Goal: Information Seeking & Learning: Find specific page/section

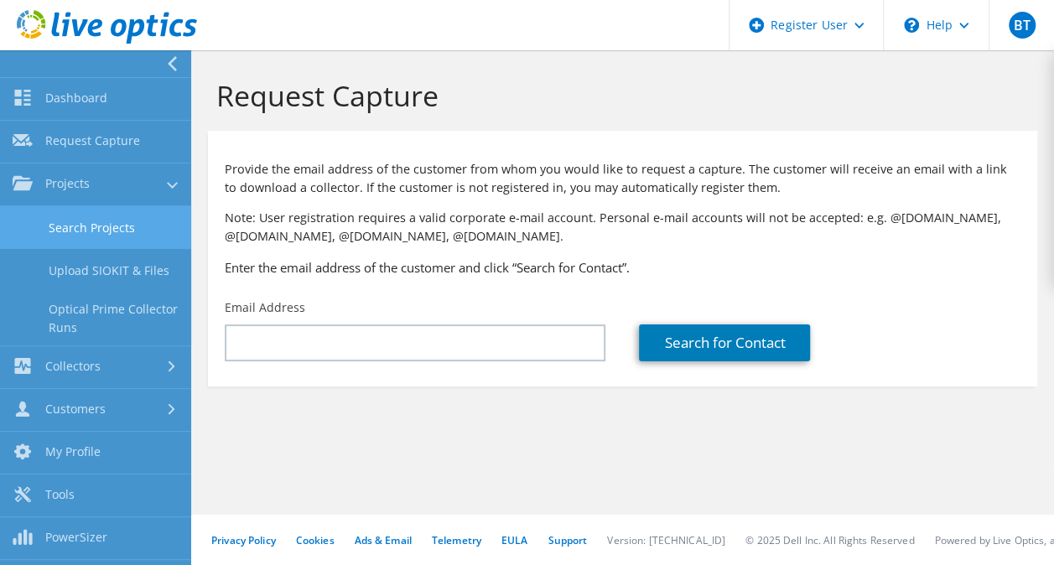
click at [119, 239] on link "Search Projects" at bounding box center [95, 227] width 191 height 43
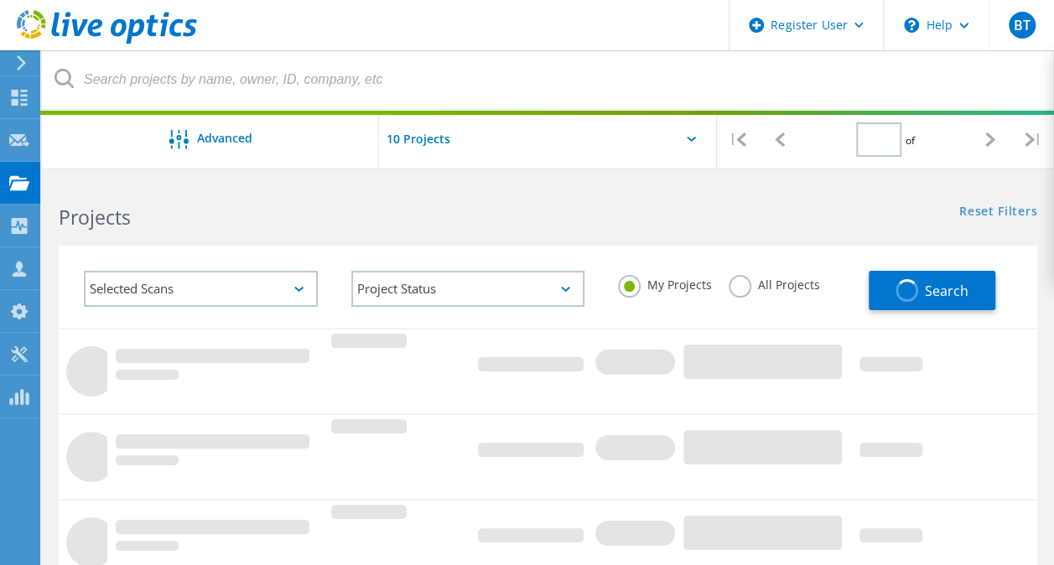
type input "1"
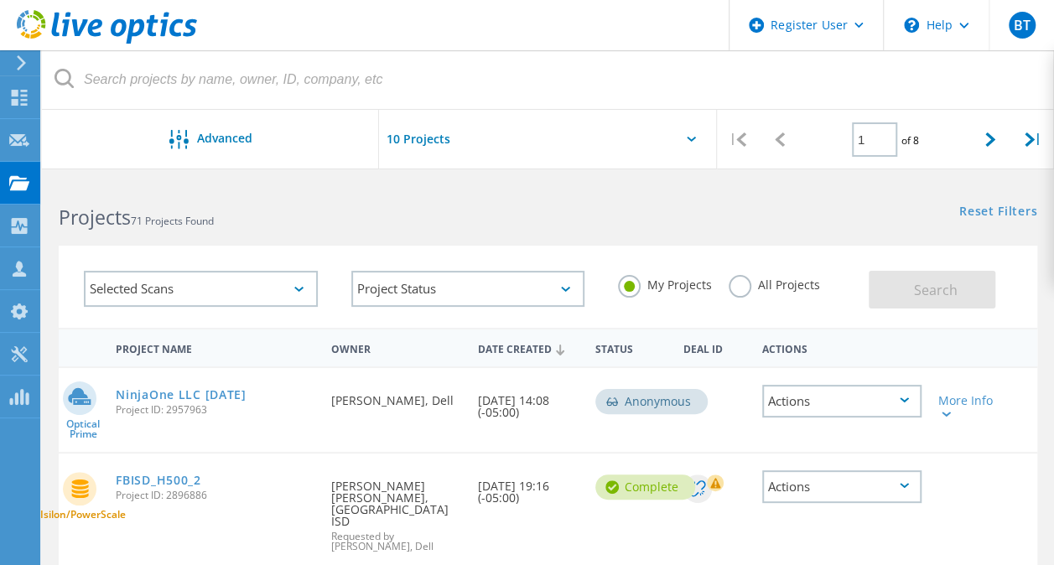
click at [743, 291] on label "All Projects" at bounding box center [774, 283] width 91 height 16
click at [0, 0] on input "All Projects" at bounding box center [0, 0] width 0 height 0
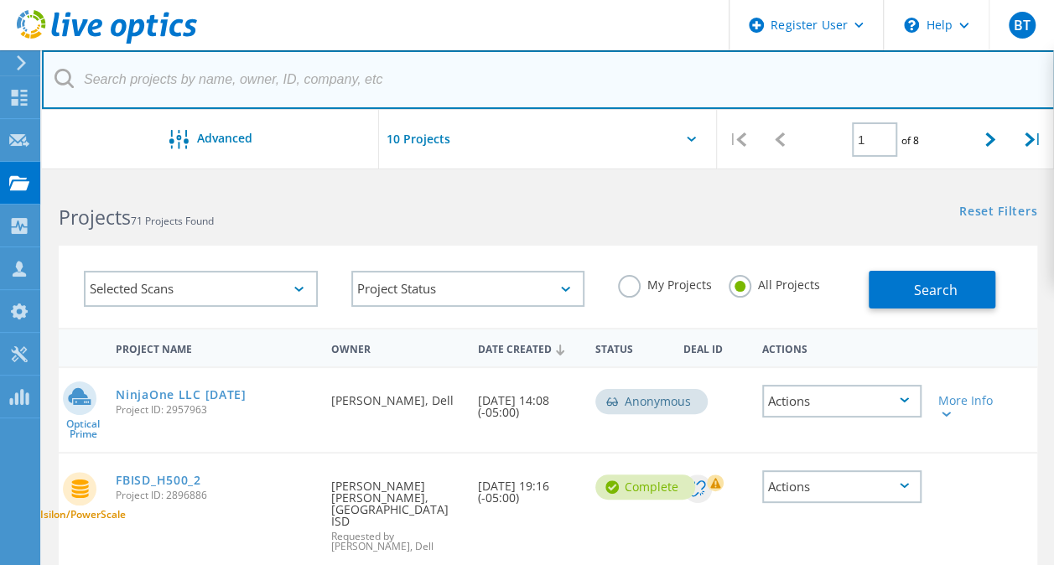
click at [540, 79] on input "text" at bounding box center [548, 79] width 1013 height 59
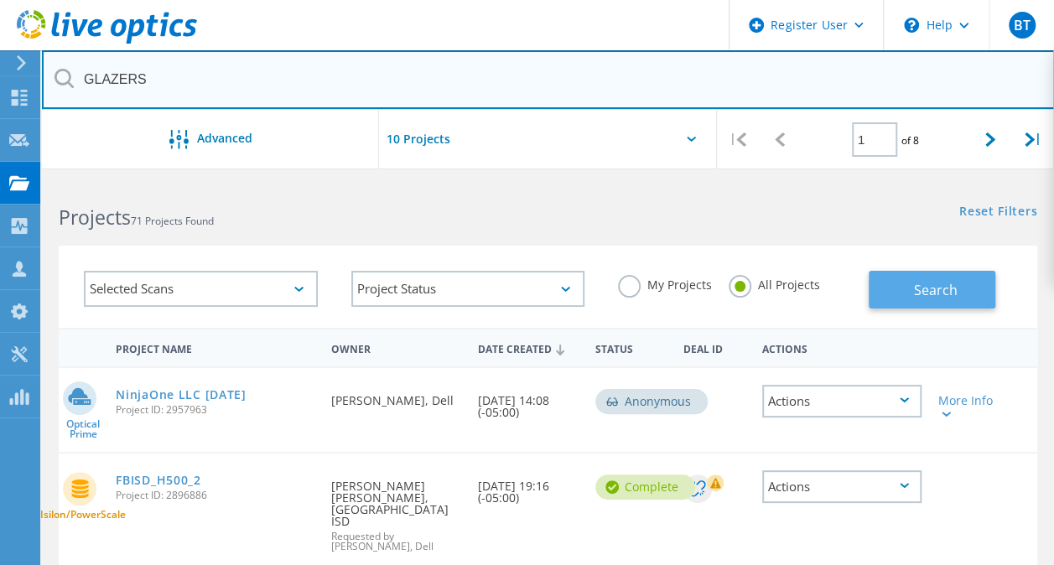
type input "GLAZERS"
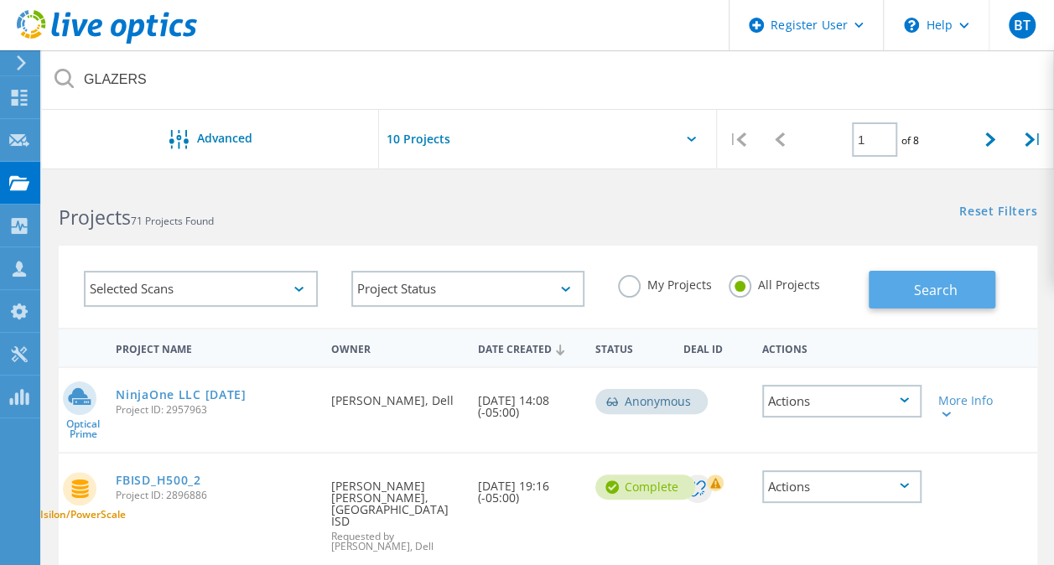
click at [958, 294] on button "Search" at bounding box center [932, 290] width 127 height 38
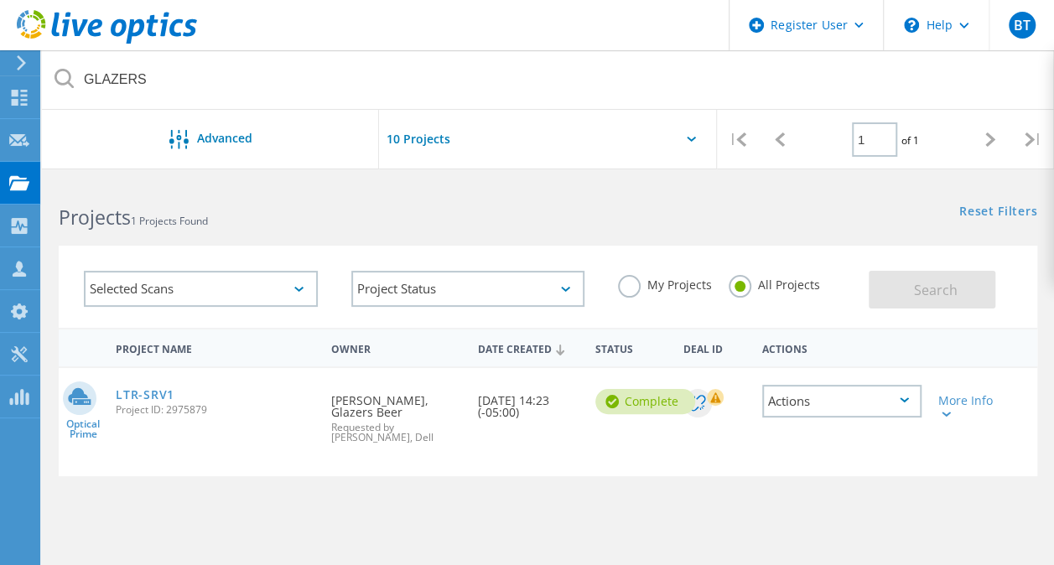
scroll to position [103, 0]
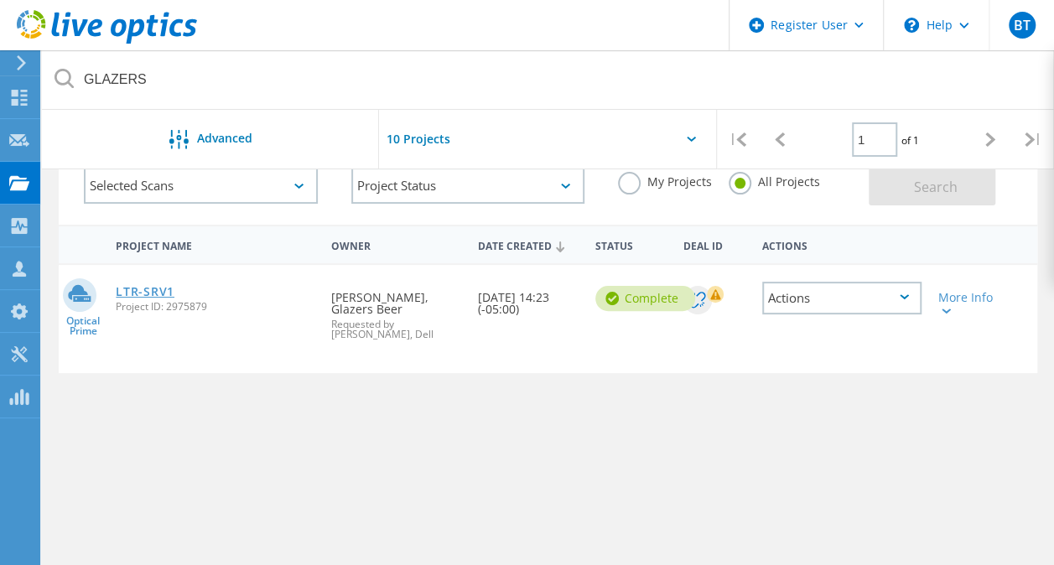
click at [152, 286] on link "LTR-SRV1" at bounding box center [145, 292] width 59 height 12
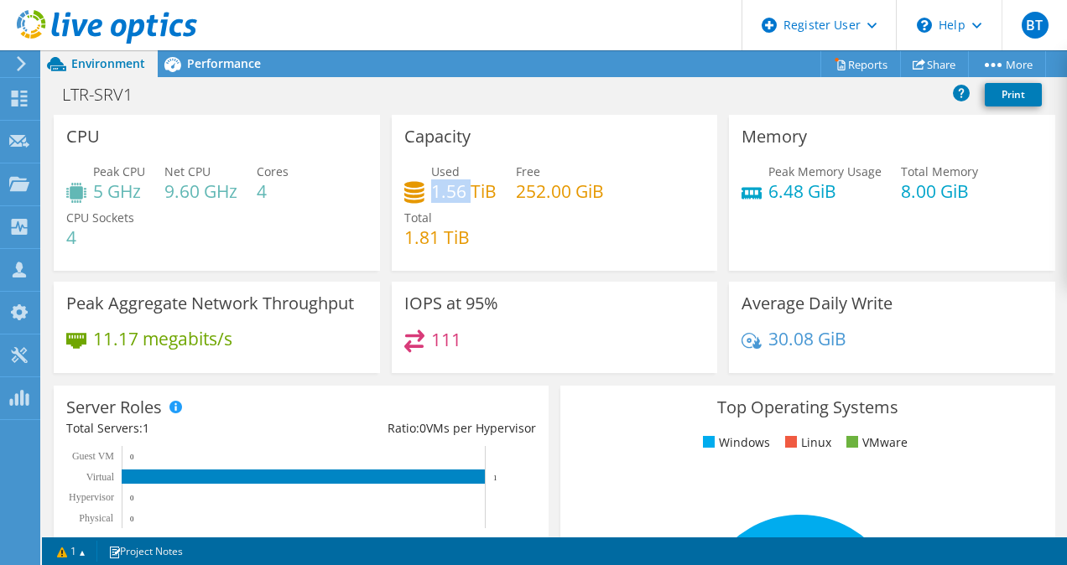
drag, startPoint x: 430, startPoint y: 191, endPoint x: 495, endPoint y: 195, distance: 64.7
click at [495, 195] on div "Used 1.56 TiB Free 252.00 GiB Total 1.81 TiB" at bounding box center [554, 213] width 301 height 101
drag, startPoint x: 495, startPoint y: 195, endPoint x: 506, endPoint y: 259, distance: 65.5
click at [506, 259] on div "Used 1.56 TiB Free 252.00 GiB Total 1.81 TiB" at bounding box center [554, 213] width 301 height 101
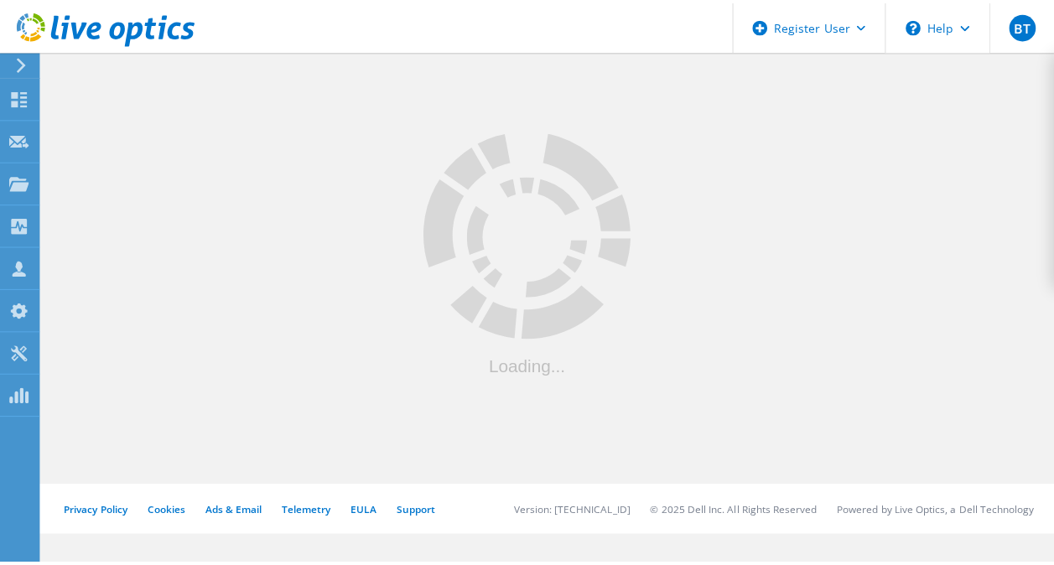
scroll to position [103, 0]
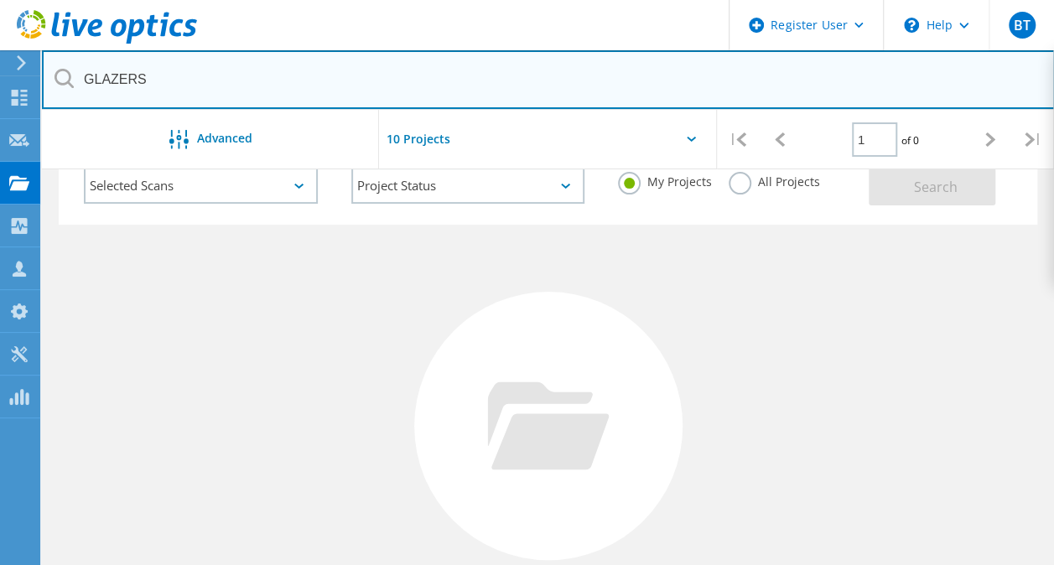
drag, startPoint x: 233, startPoint y: 84, endPoint x: 23, endPoint y: 62, distance: 210.8
click at [23, 77] on div "Register User \n Help Explore Helpful Articles Contact Support BT Dell User Bro…" at bounding box center [527, 402] width 1054 height 651
drag, startPoint x: 196, startPoint y: 86, endPoint x: 62, endPoint y: 69, distance: 135.2
click at [62, 69] on div "GLAZERS" at bounding box center [548, 80] width 1012 height 60
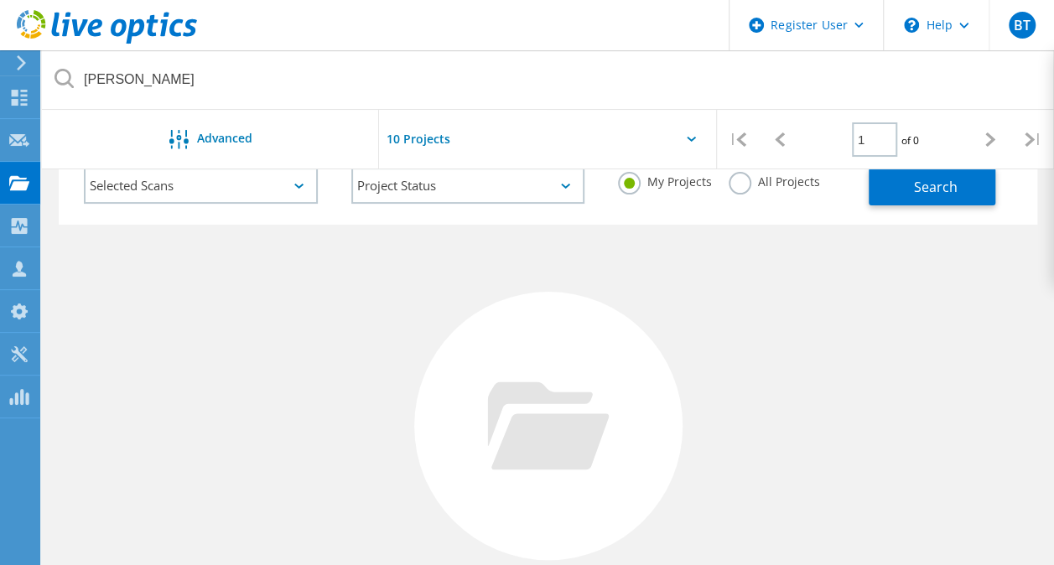
click at [720, 183] on div "My Projects All Projects" at bounding box center [734, 182] width 267 height 62
click at [735, 184] on label "All Projects" at bounding box center [774, 180] width 91 height 16
click at [0, 0] on input "All Projects" at bounding box center [0, 0] width 0 height 0
click at [901, 193] on button "Search" at bounding box center [932, 187] width 127 height 38
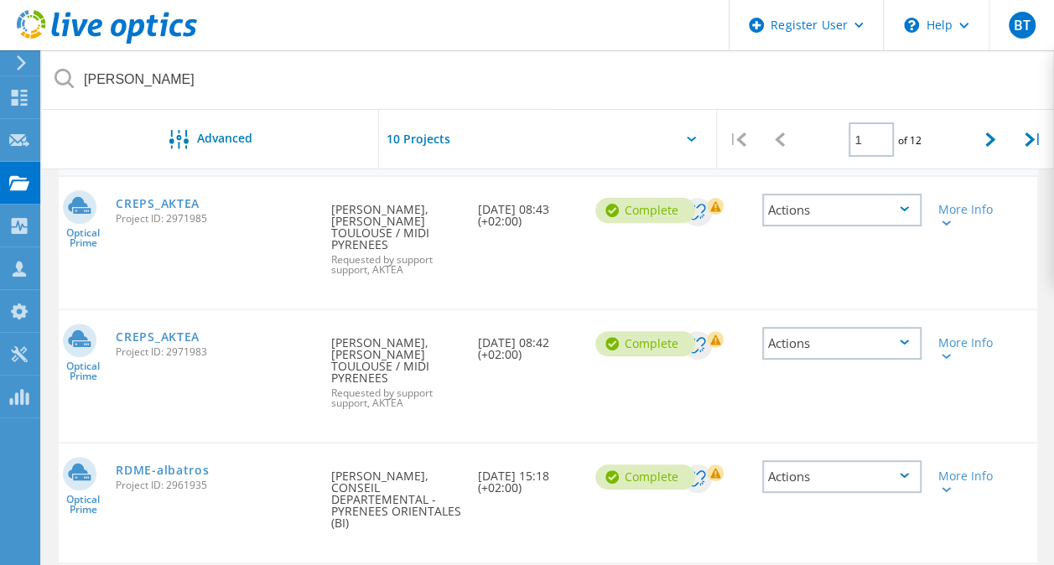
scroll to position [60, 0]
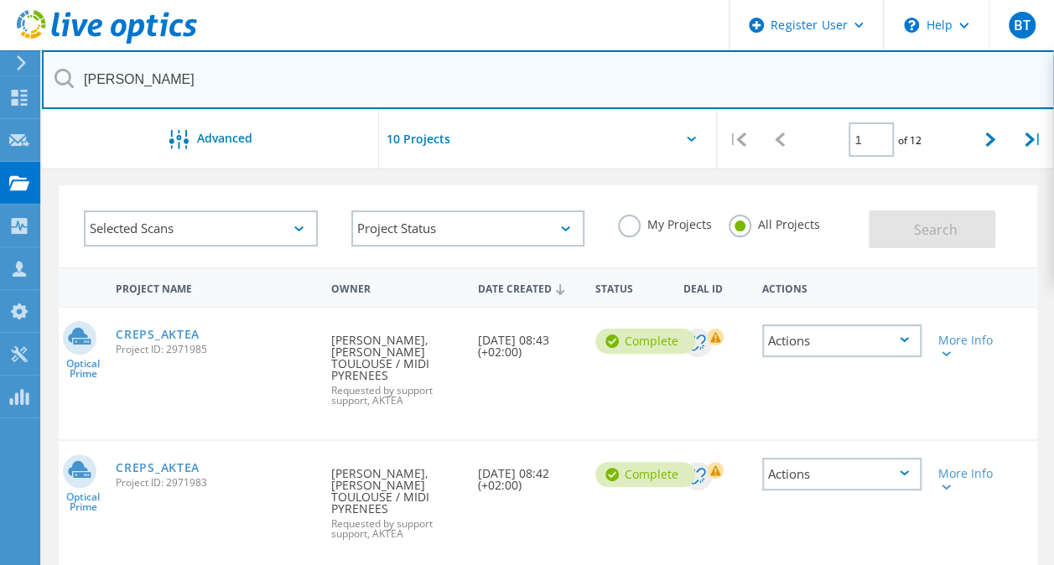
click at [464, 83] on input "RENEE" at bounding box center [548, 79] width 1013 height 59
type input "RENEE BROWN"
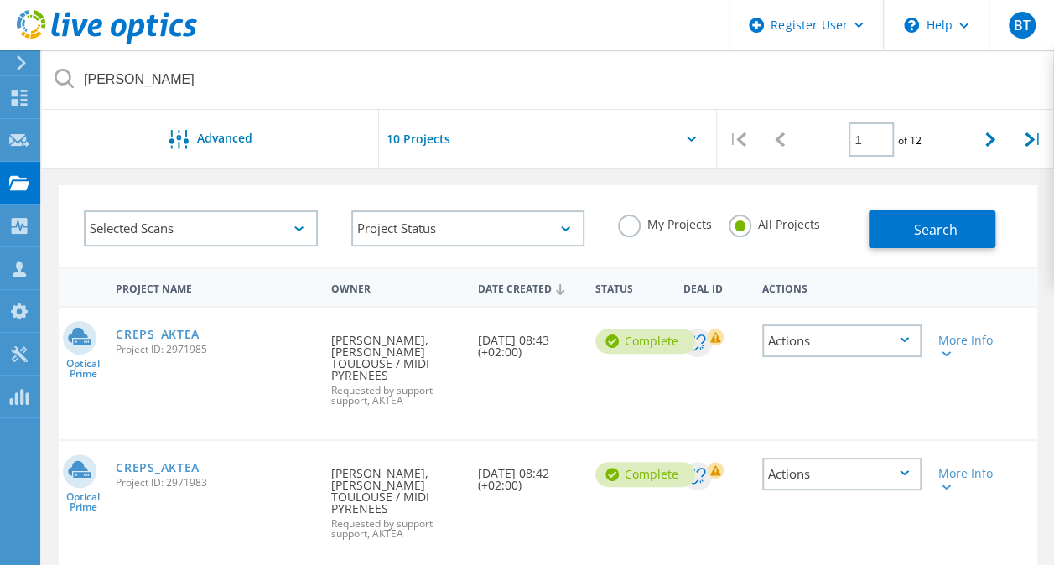
click at [950, 206] on div "Search" at bounding box center [949, 221] width 160 height 55
click at [944, 233] on span "Search" at bounding box center [935, 230] width 44 height 18
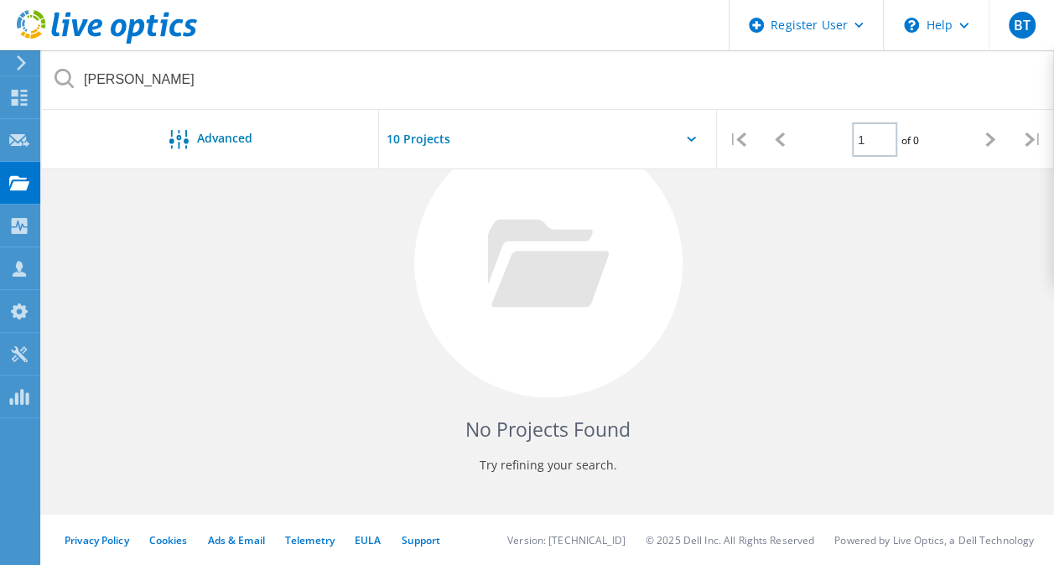
scroll to position [0, 0]
